Goal: Transaction & Acquisition: Purchase product/service

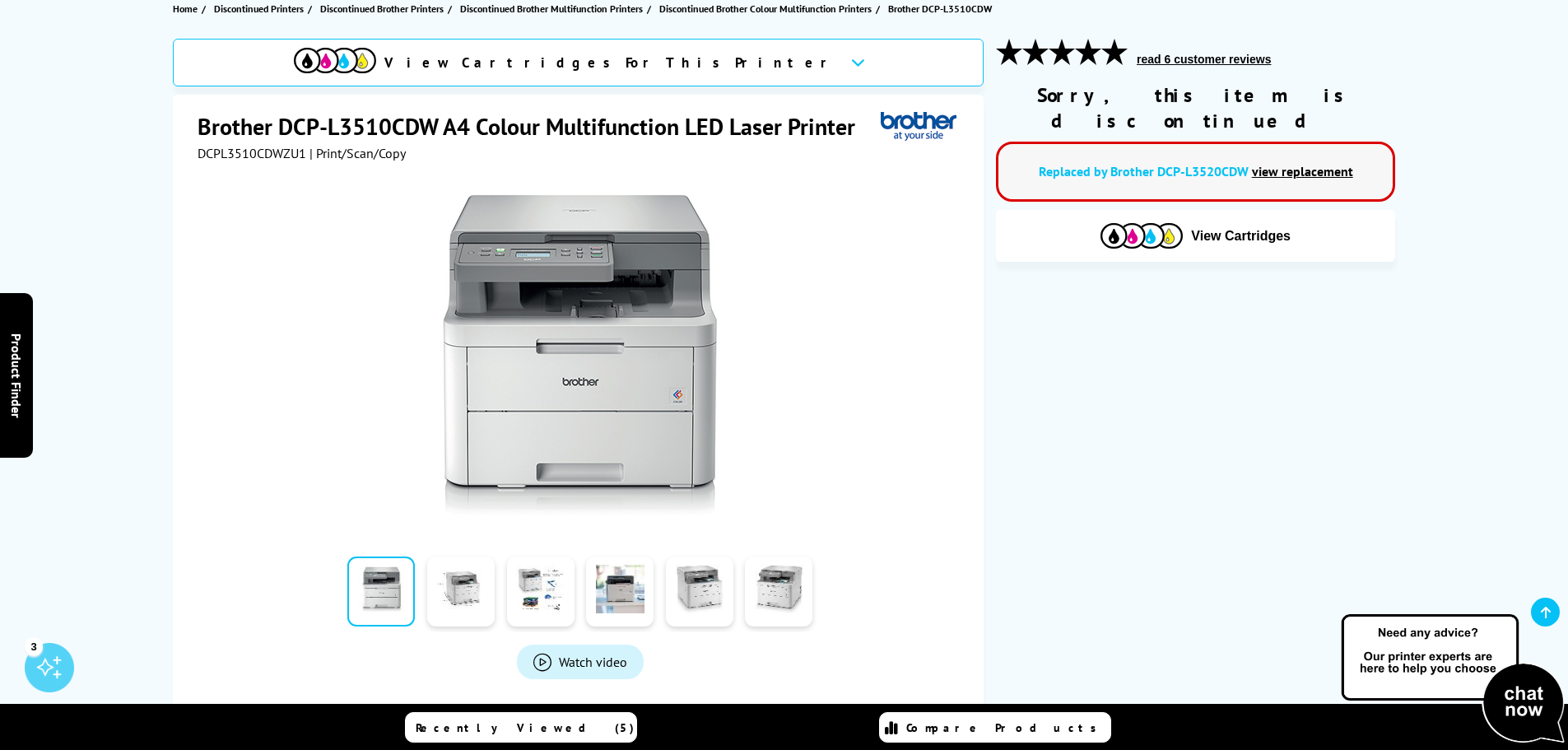
scroll to position [165, 0]
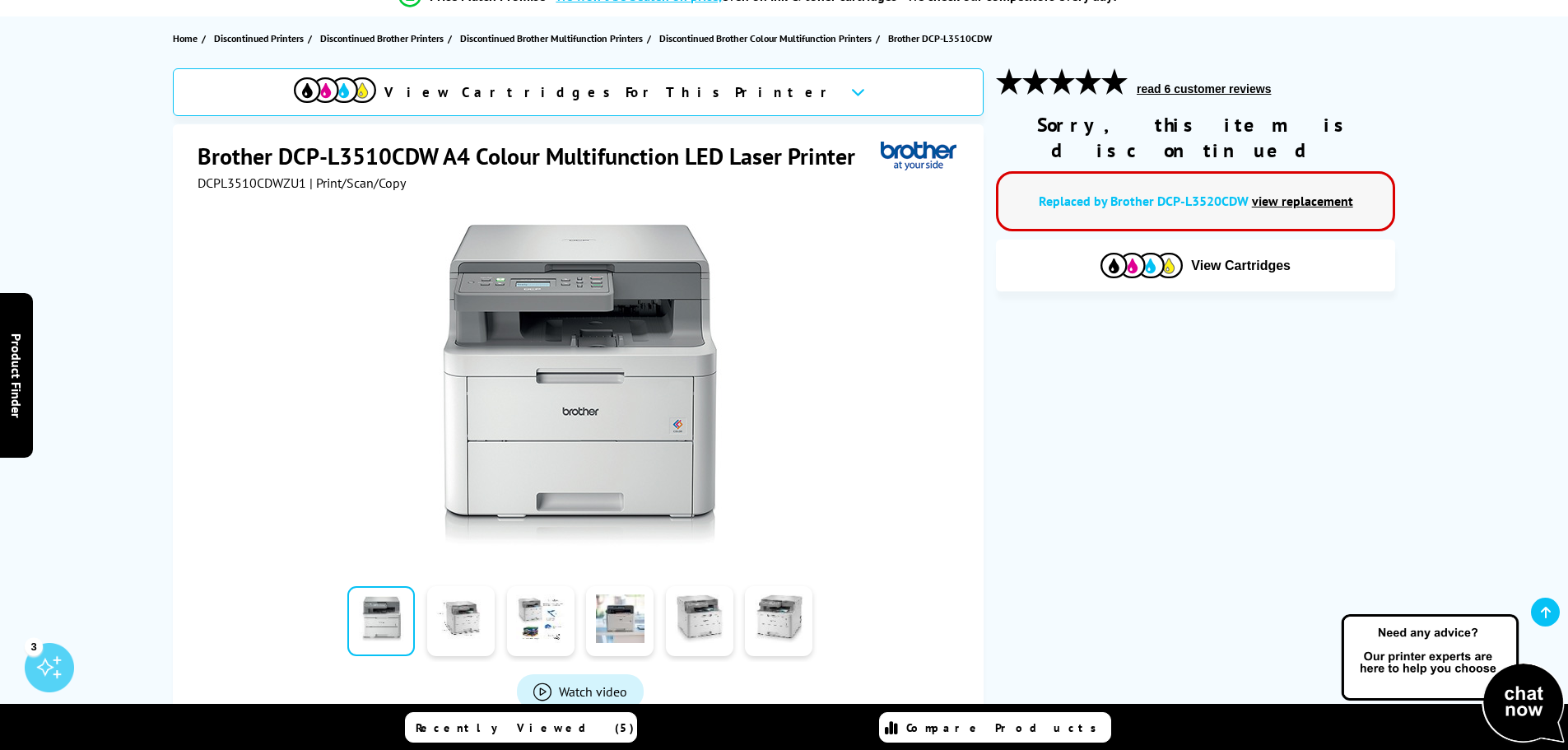
click at [1286, 193] on link "view replacement" at bounding box center [1302, 201] width 101 height 16
